Goal: Information Seeking & Learning: Understand process/instructions

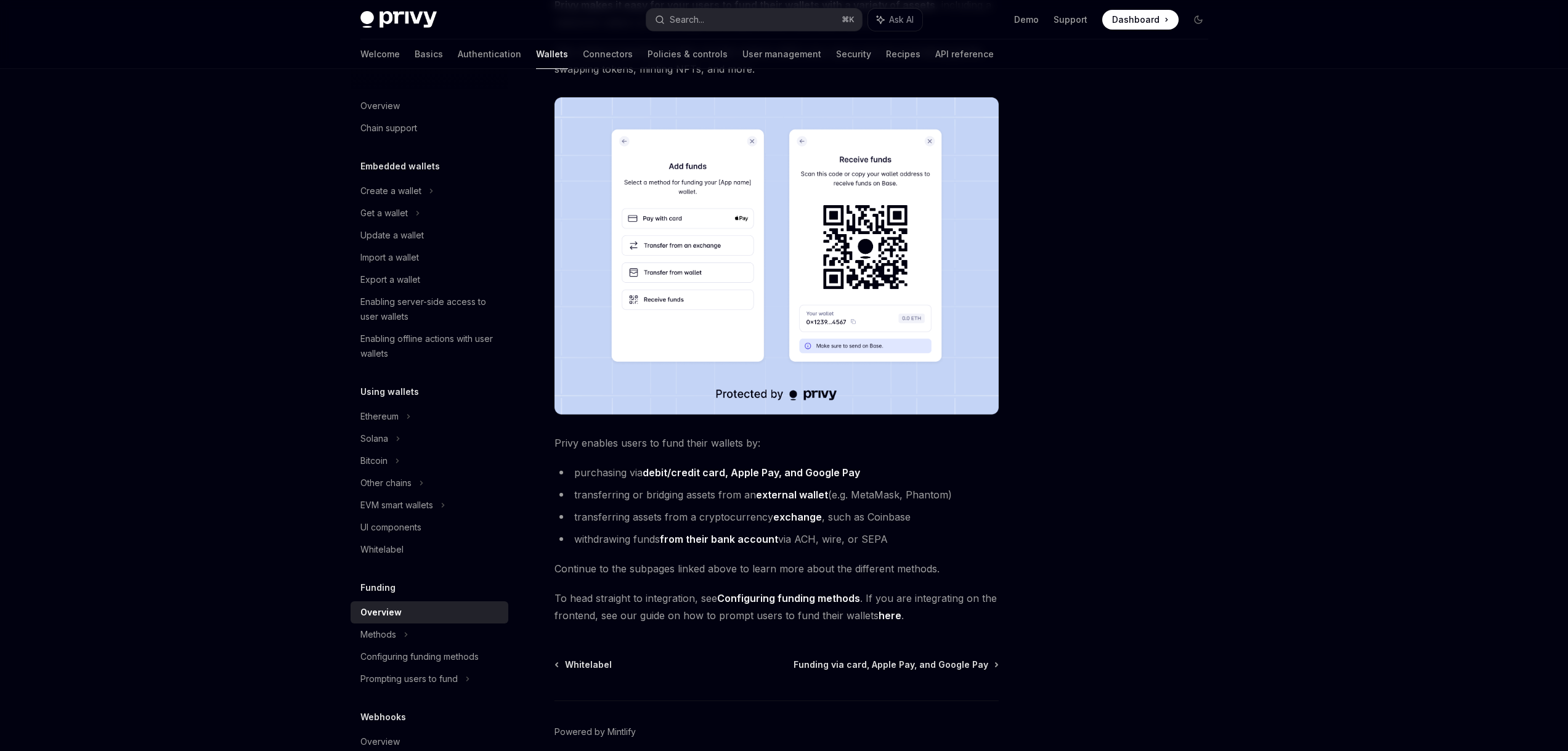
scroll to position [166, 0]
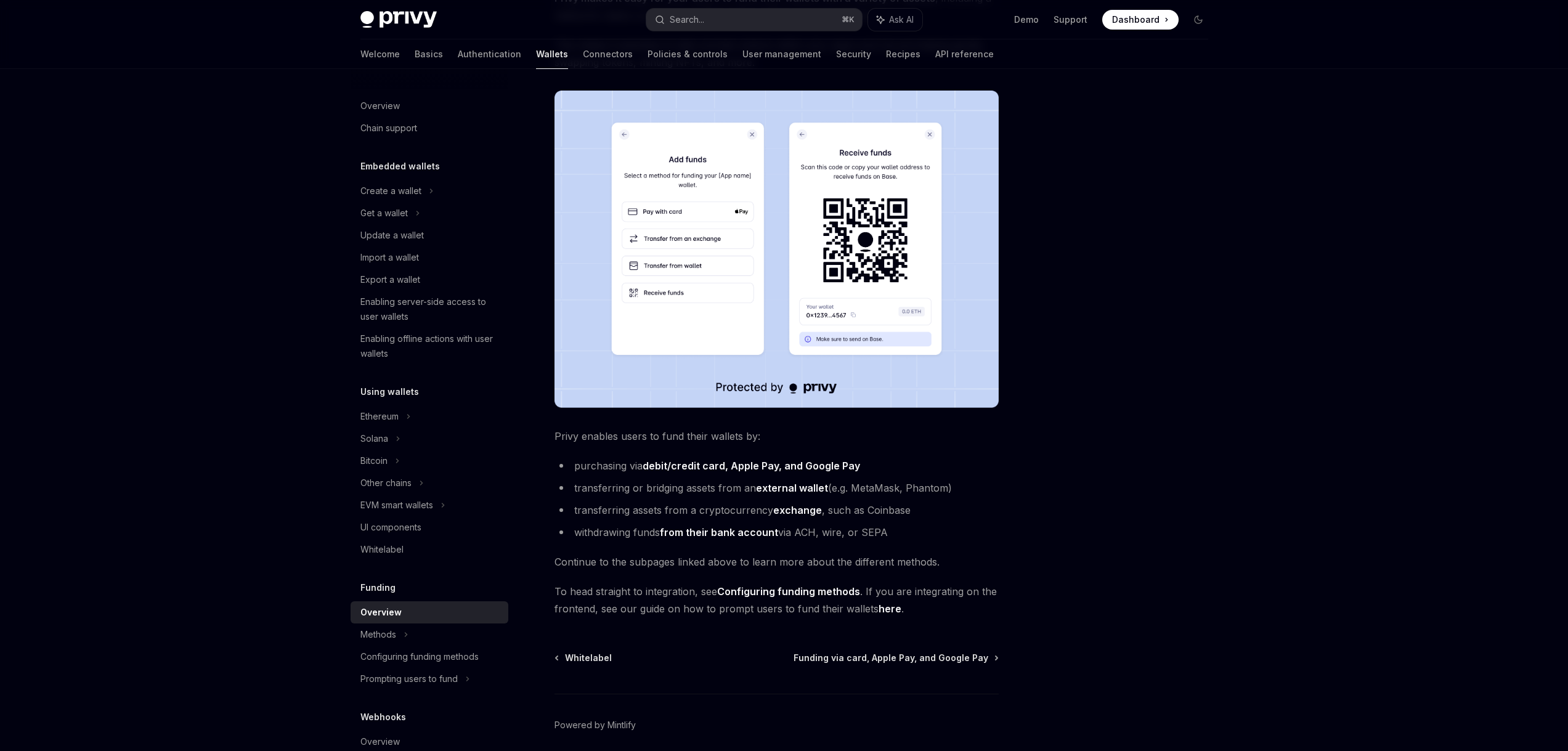
click at [694, 466] on strong "debit/credit card, Apple Pay, and Google Pay" at bounding box center [751, 465] width 217 height 12
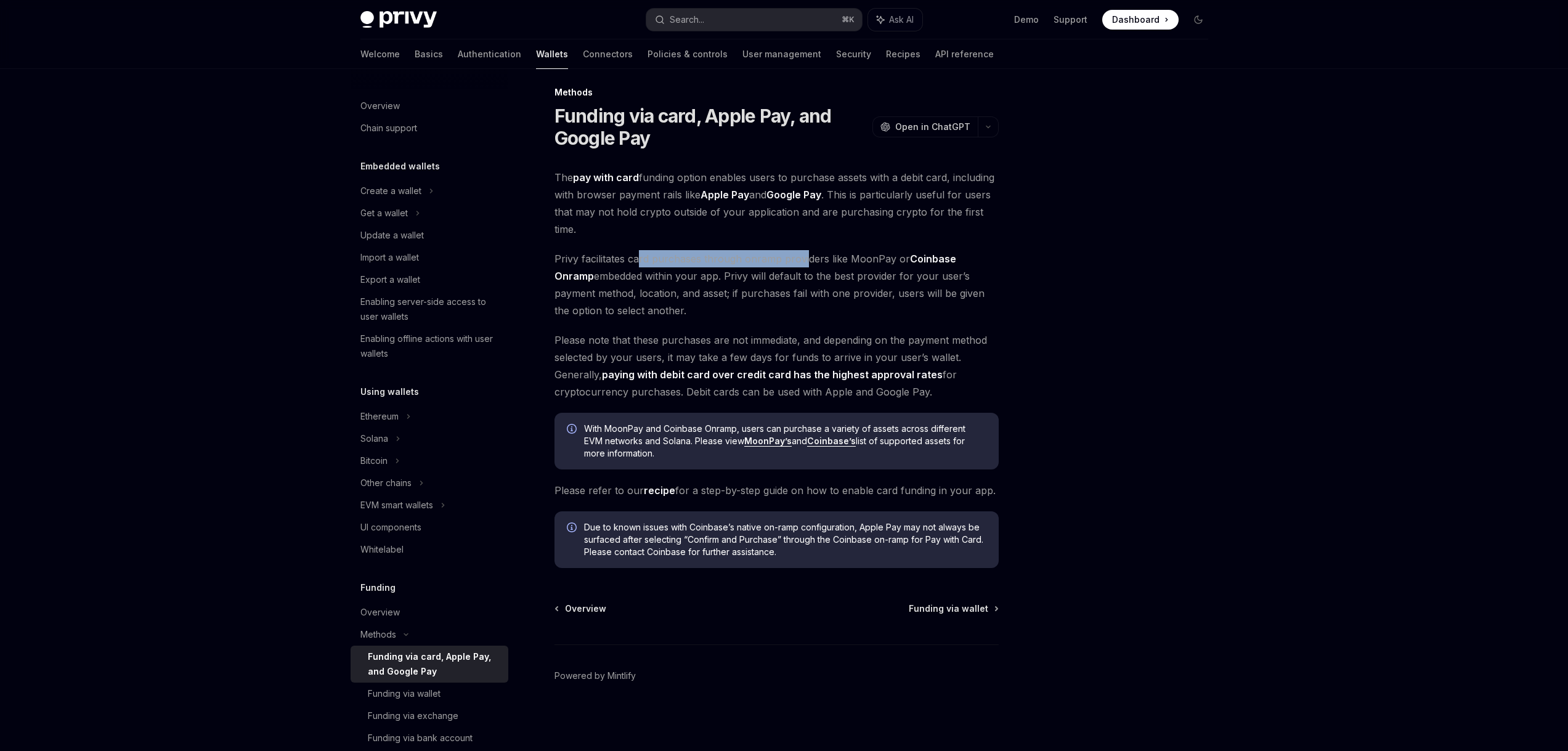
drag, startPoint x: 638, startPoint y: 261, endPoint x: 805, endPoint y: 261, distance: 167.0
click at [805, 261] on span "Privy facilitates card purchases through onramp providers like MoonPay or Coinb…" at bounding box center [777, 284] width 444 height 69
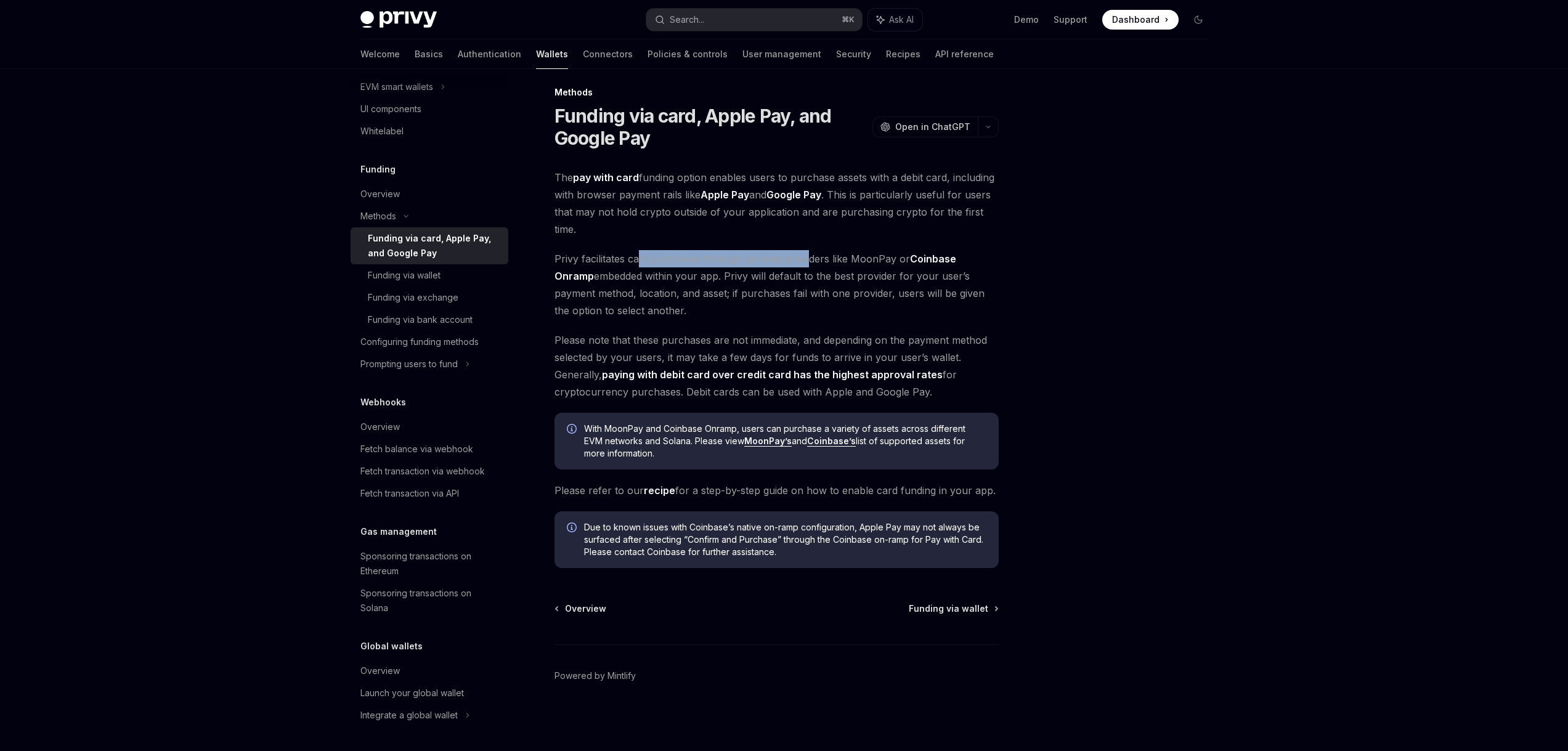
scroll to position [396, 0]
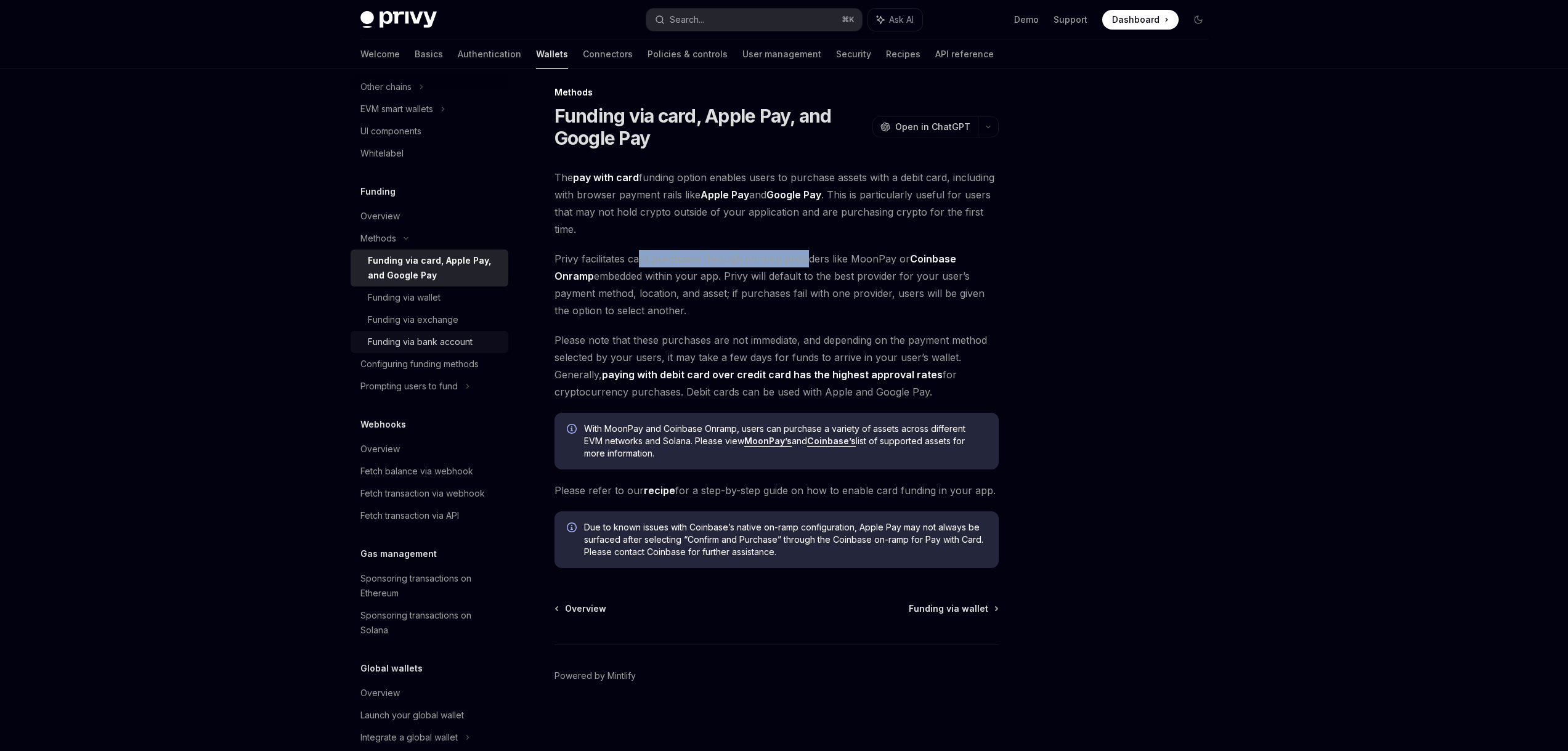
click at [392, 351] on link "Funding via bank account" at bounding box center [429, 342] width 158 height 22
type textarea "*"
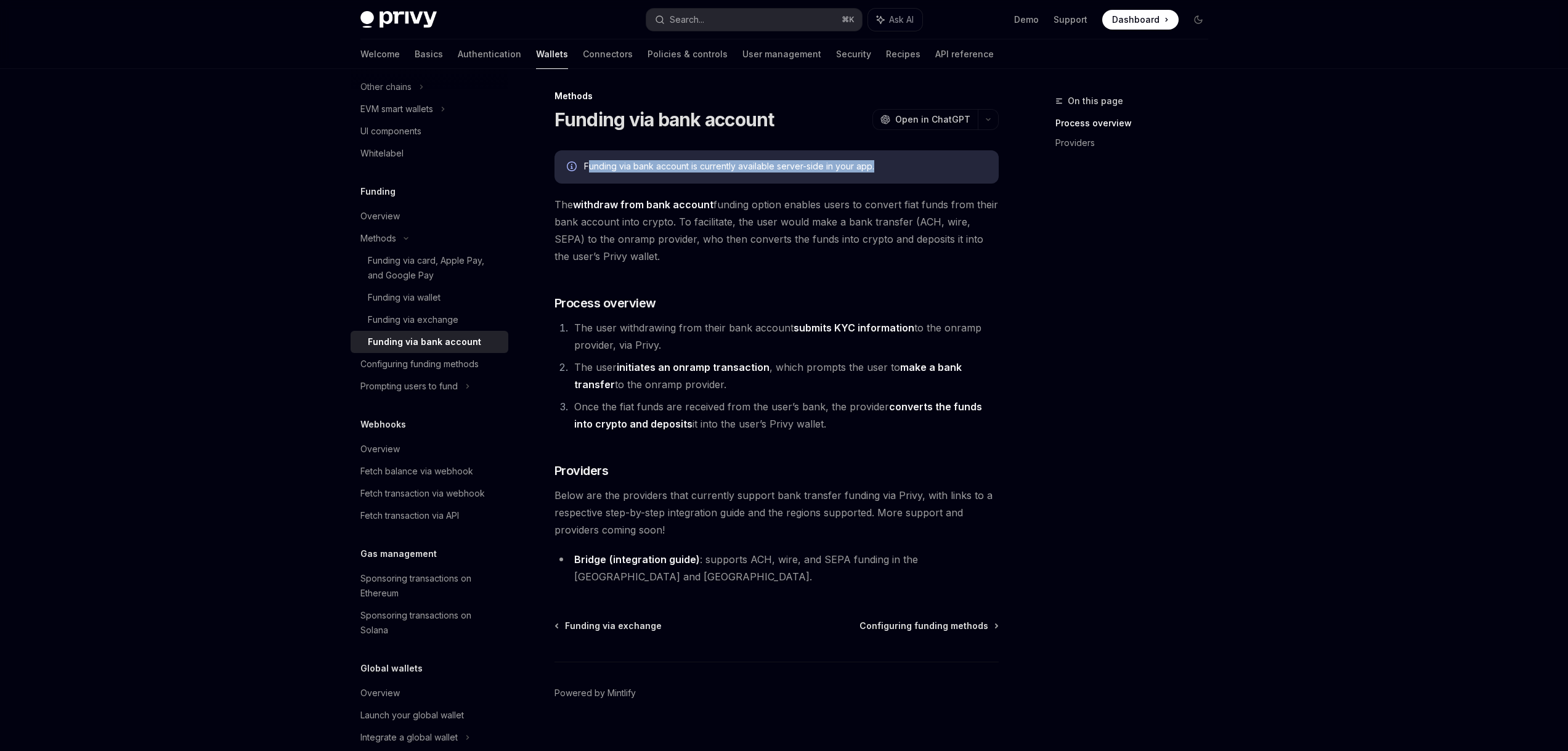
drag, startPoint x: 897, startPoint y: 169, endPoint x: 590, endPoint y: 166, distance: 307.0
click at [590, 166] on div "Funding via bank account is currently available server-side in your app." at bounding box center [785, 166] width 402 height 13
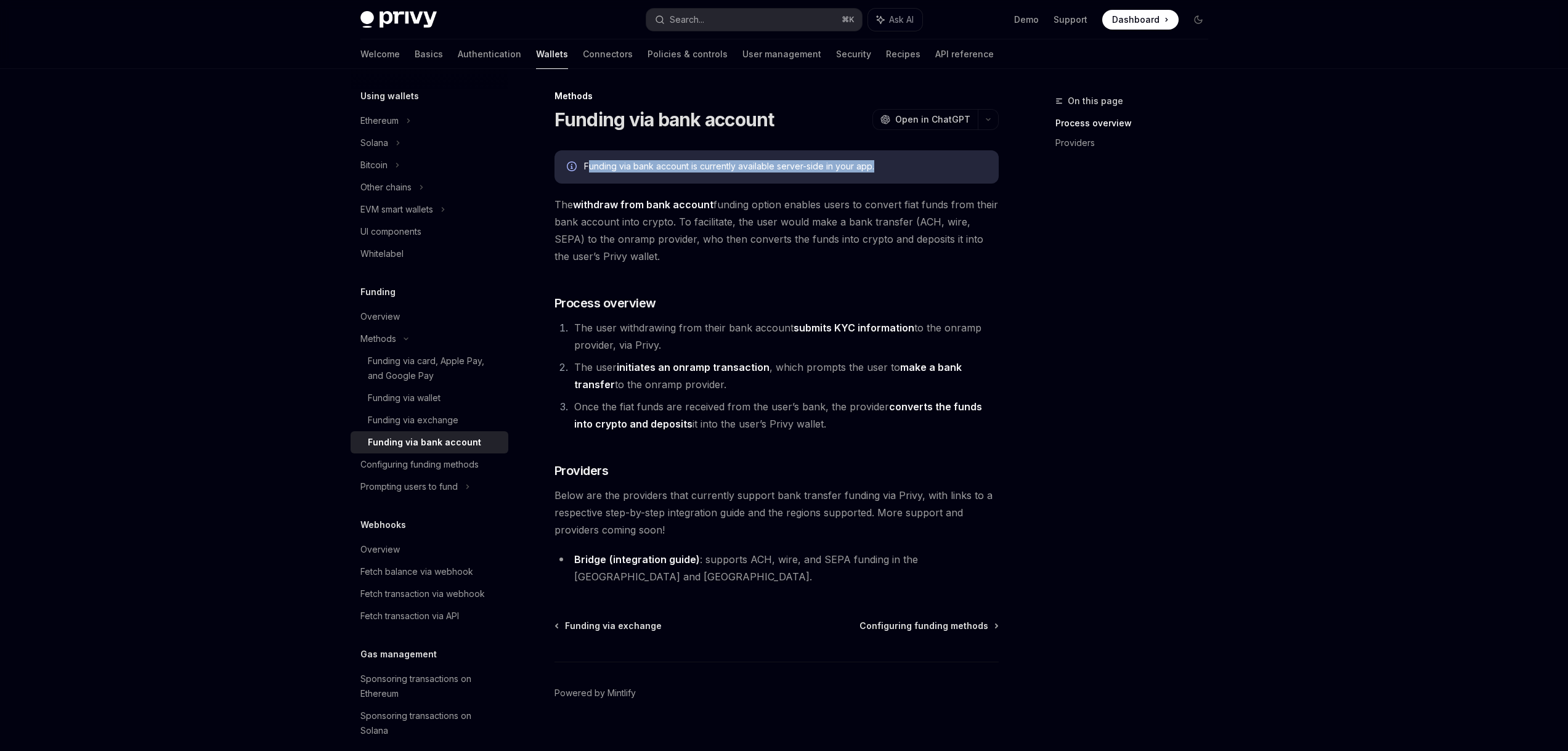
scroll to position [0, 0]
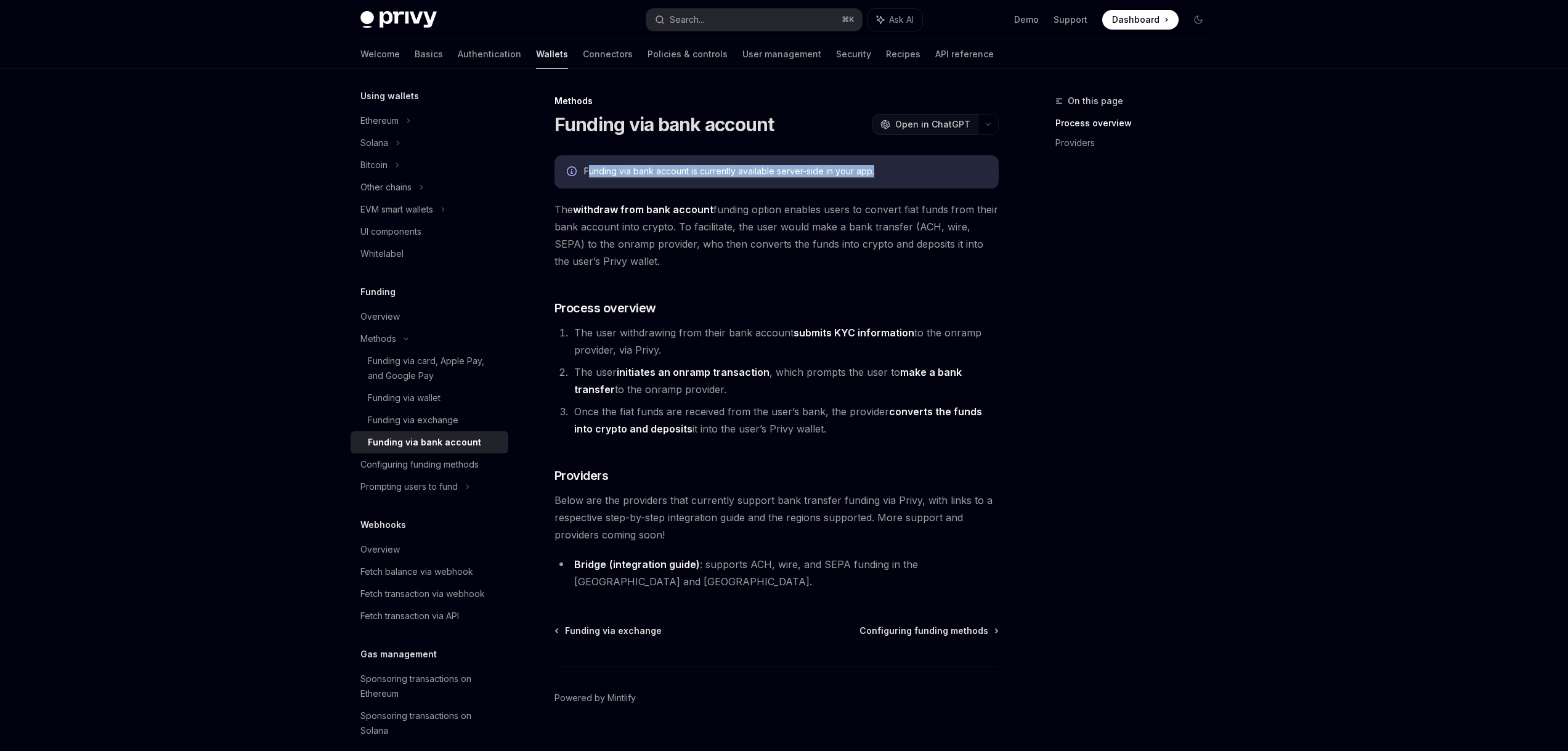
click at [939, 134] on button "OpenAI Open in ChatGPT" at bounding box center [925, 124] width 105 height 21
